Goal: Task Accomplishment & Management: Use online tool/utility

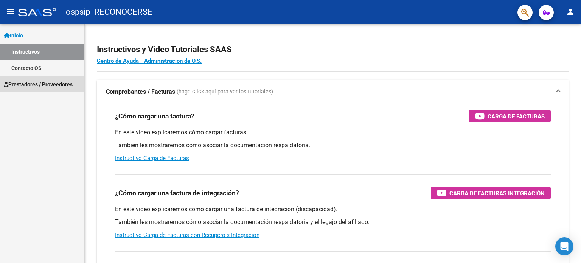
click at [56, 84] on span "Prestadores / Proveedores" at bounding box center [38, 84] width 69 height 8
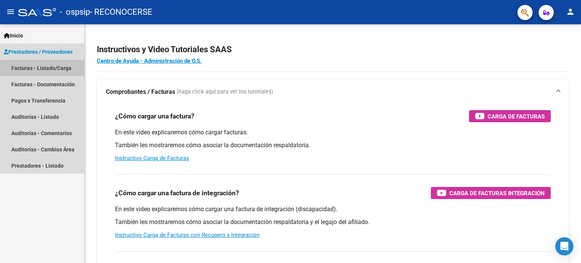
click at [51, 68] on link "Facturas - Listado/Carga" at bounding box center [42, 68] width 84 height 16
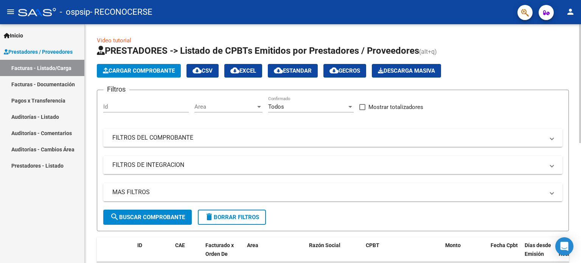
click at [105, 42] on link "Video tutorial" at bounding box center [114, 40] width 34 height 7
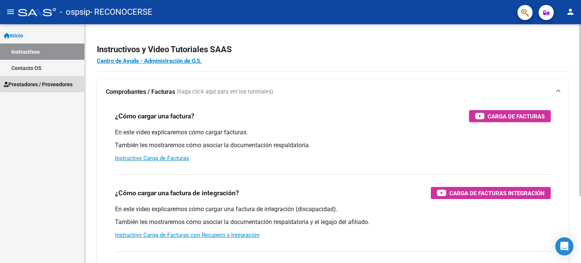
click at [64, 81] on span "Prestadores / Proveedores" at bounding box center [38, 84] width 69 height 8
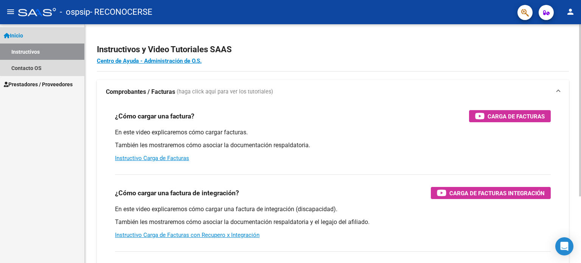
click at [48, 32] on link "Inicio" at bounding box center [42, 35] width 84 height 16
click at [5, 34] on icon at bounding box center [7, 35] width 6 height 5
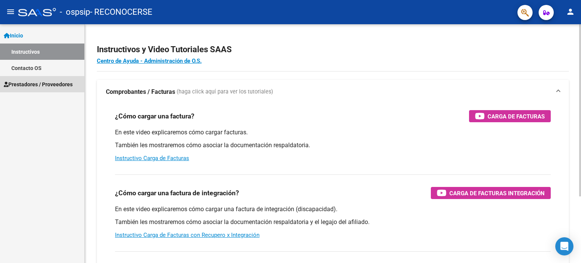
click at [24, 83] on span "Prestadores / Proveedores" at bounding box center [38, 84] width 69 height 8
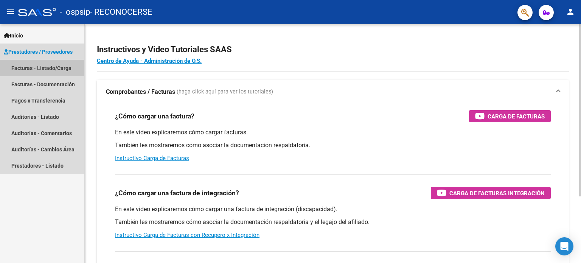
click at [31, 70] on link "Facturas - Listado/Carga" at bounding box center [42, 68] width 84 height 16
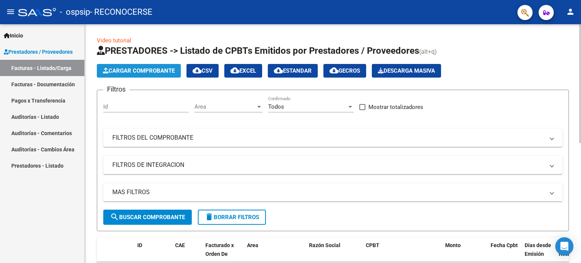
click at [126, 67] on span "Cargar Comprobante" at bounding box center [139, 70] width 72 height 7
